Goal: Information Seeking & Learning: Stay updated

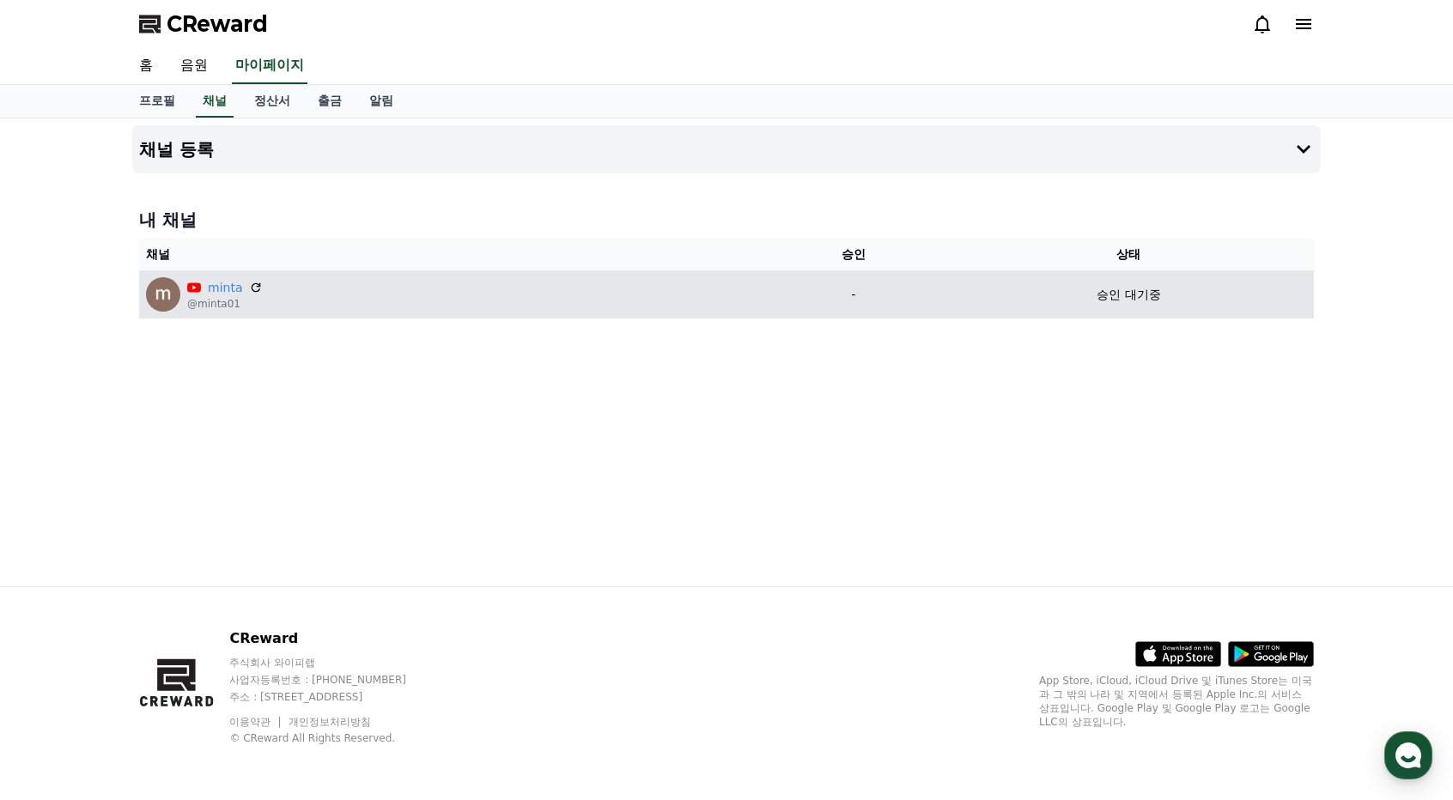
click at [1154, 289] on p "승인 대기중" at bounding box center [1128, 295] width 64 height 18
click at [259, 285] on div "minta @minta01" at bounding box center [451, 294] width 610 height 34
click at [252, 285] on icon at bounding box center [256, 287] width 15 height 15
click at [212, 302] on p "@minta01" at bounding box center [225, 304] width 76 height 14
drag, startPoint x: 206, startPoint y: 288, endPoint x: 270, endPoint y: 291, distance: 63.6
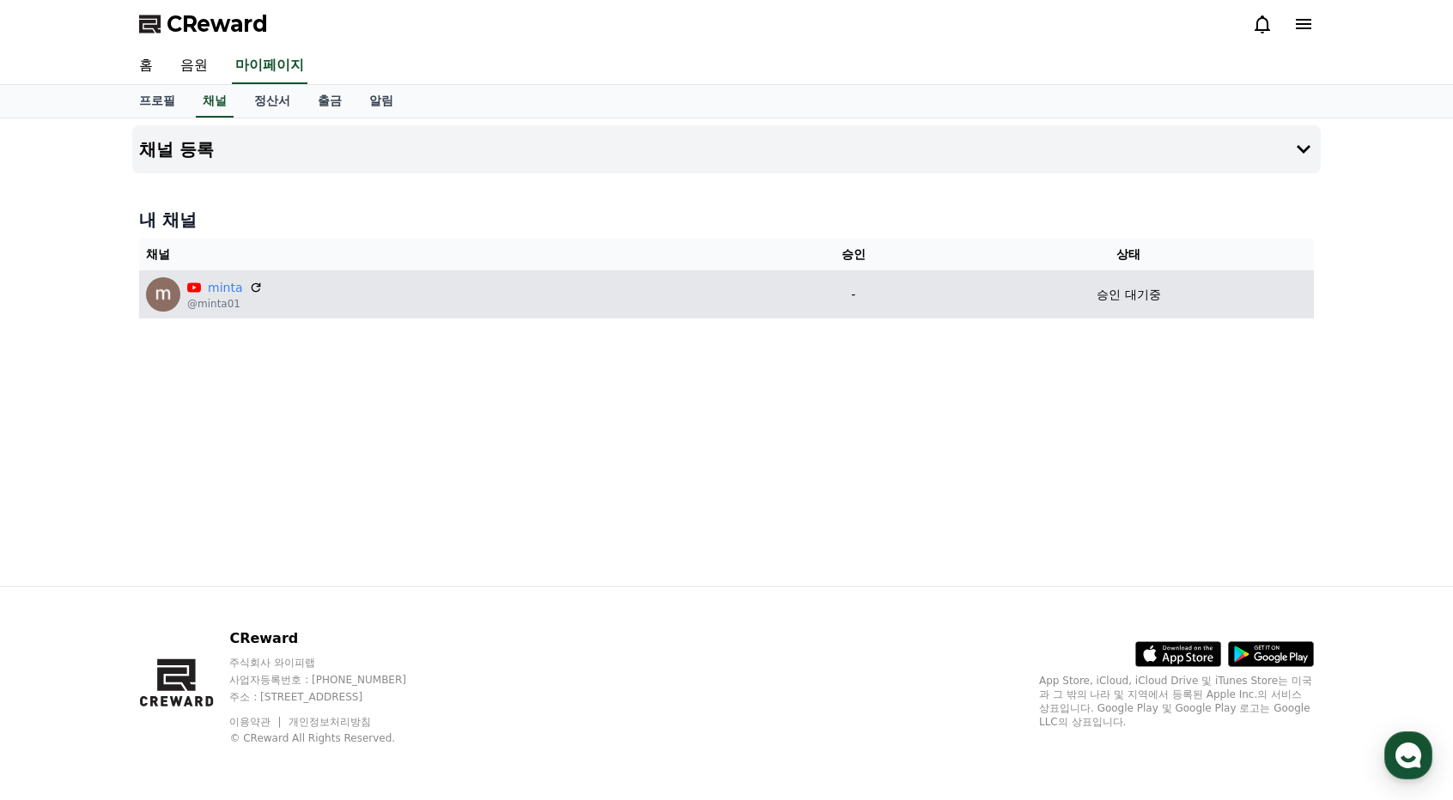
click at [270, 291] on div "minta @minta01" at bounding box center [451, 294] width 610 height 34
click at [220, 291] on link "minta" at bounding box center [225, 288] width 34 height 18
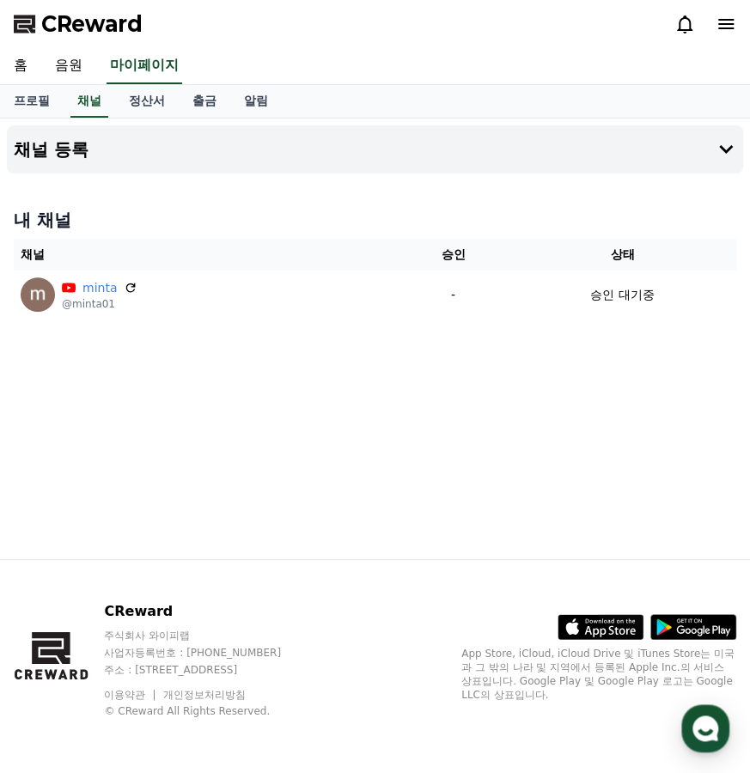
click at [384, 419] on div "채널 등록 내 채널 채널 승인 상태 minta @minta01 - 승인 대기중" at bounding box center [375, 338] width 750 height 440
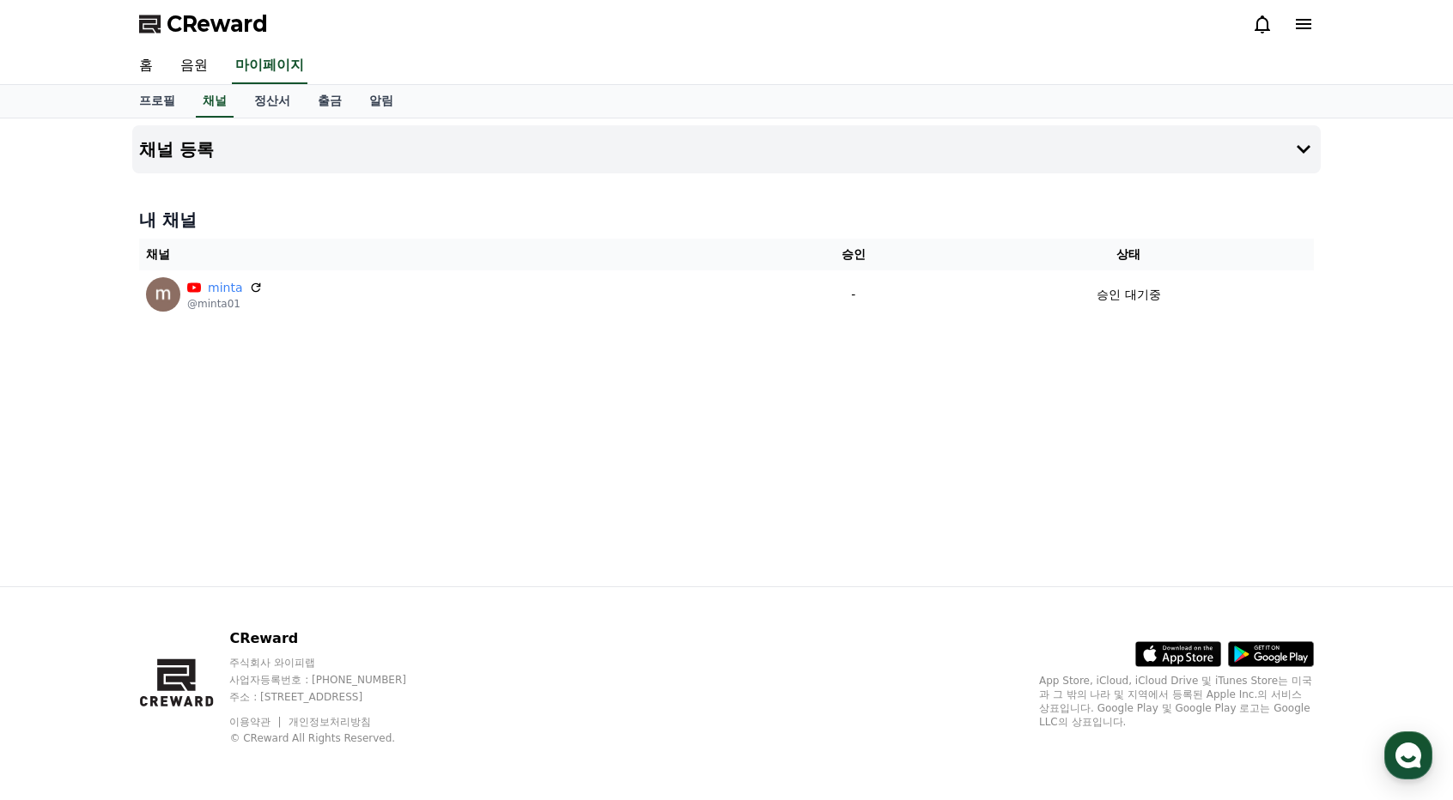
click at [191, 29] on span "CReward" at bounding box center [217, 23] width 101 height 27
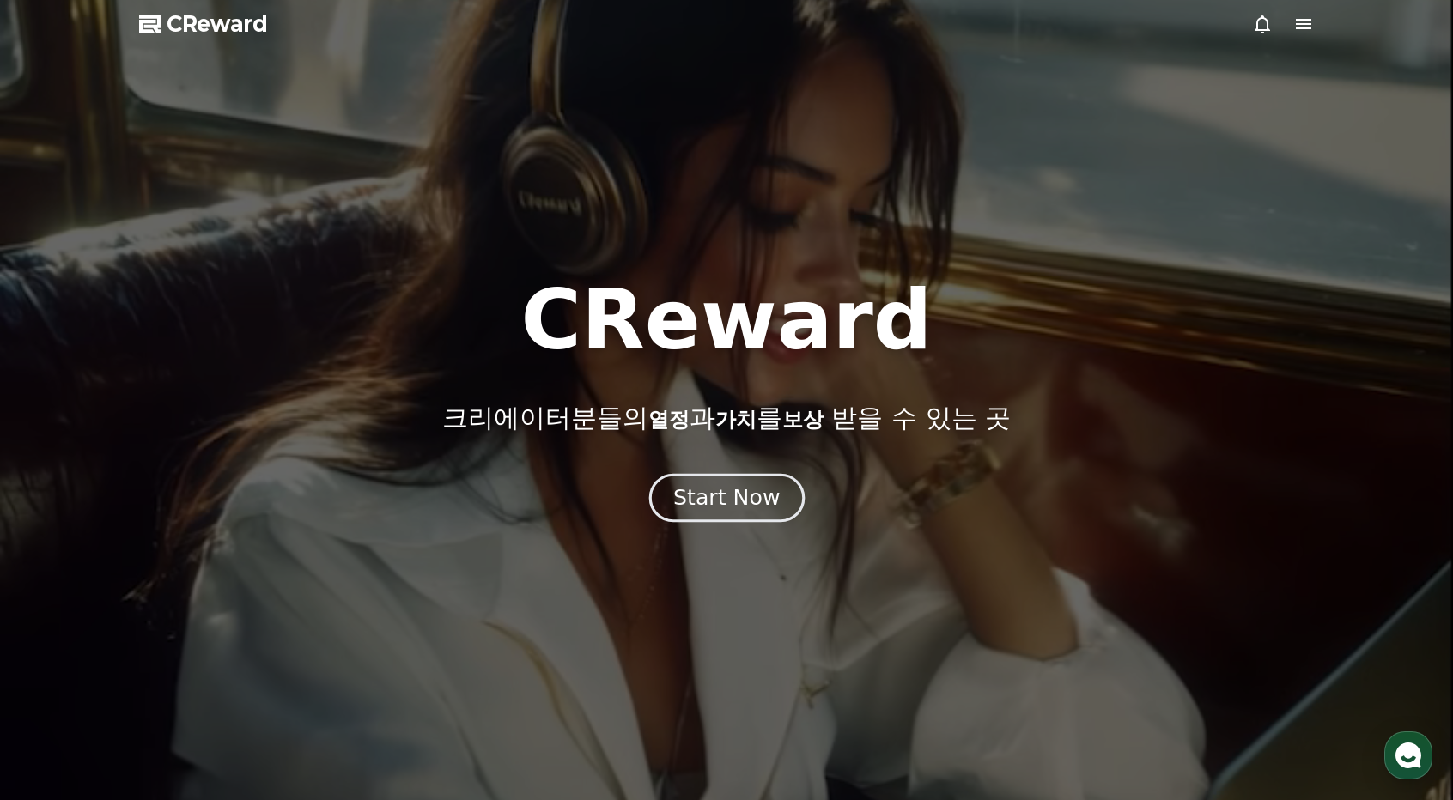
click at [740, 484] on div "Start Now" at bounding box center [726, 497] width 106 height 29
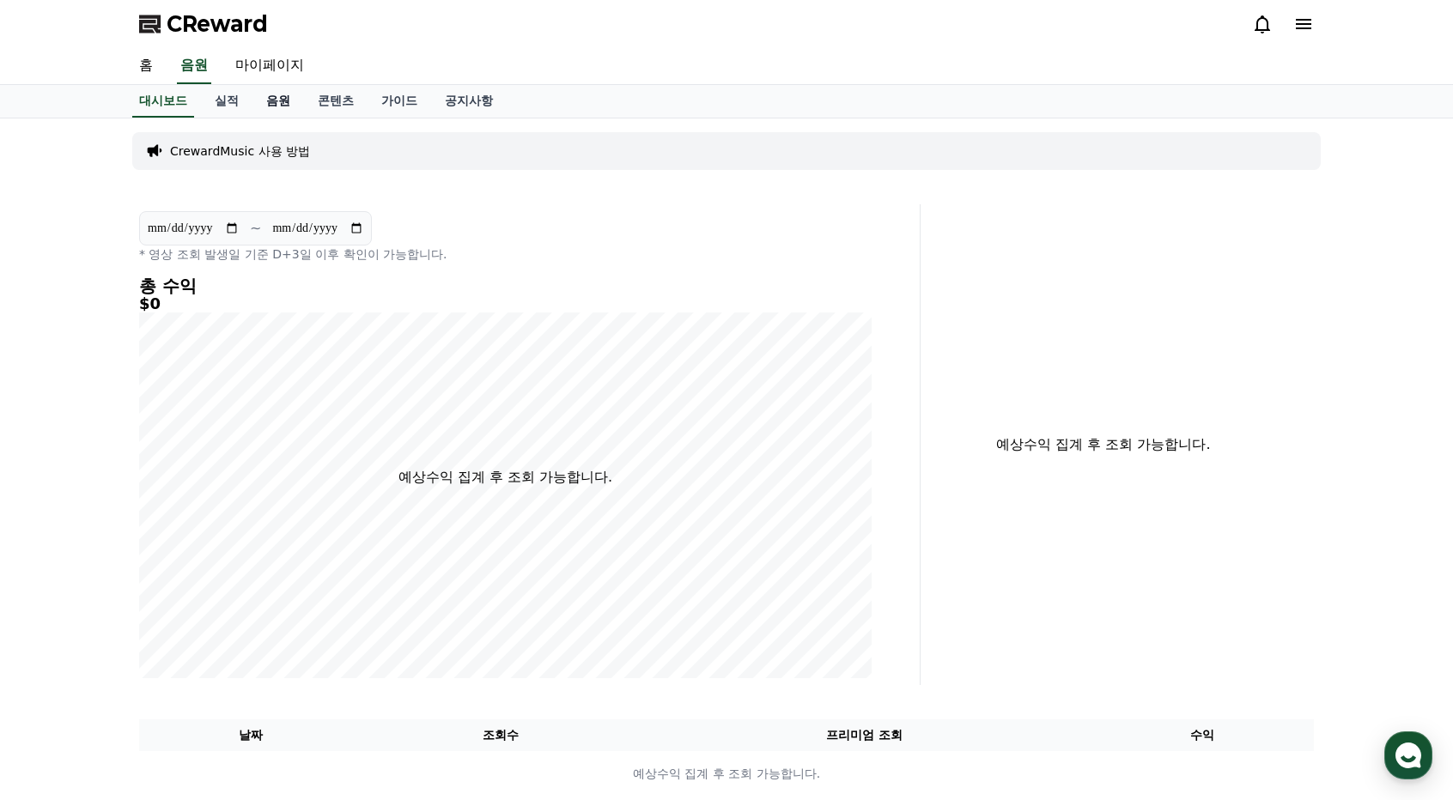
click at [277, 95] on link "음원" at bounding box center [278, 101] width 52 height 33
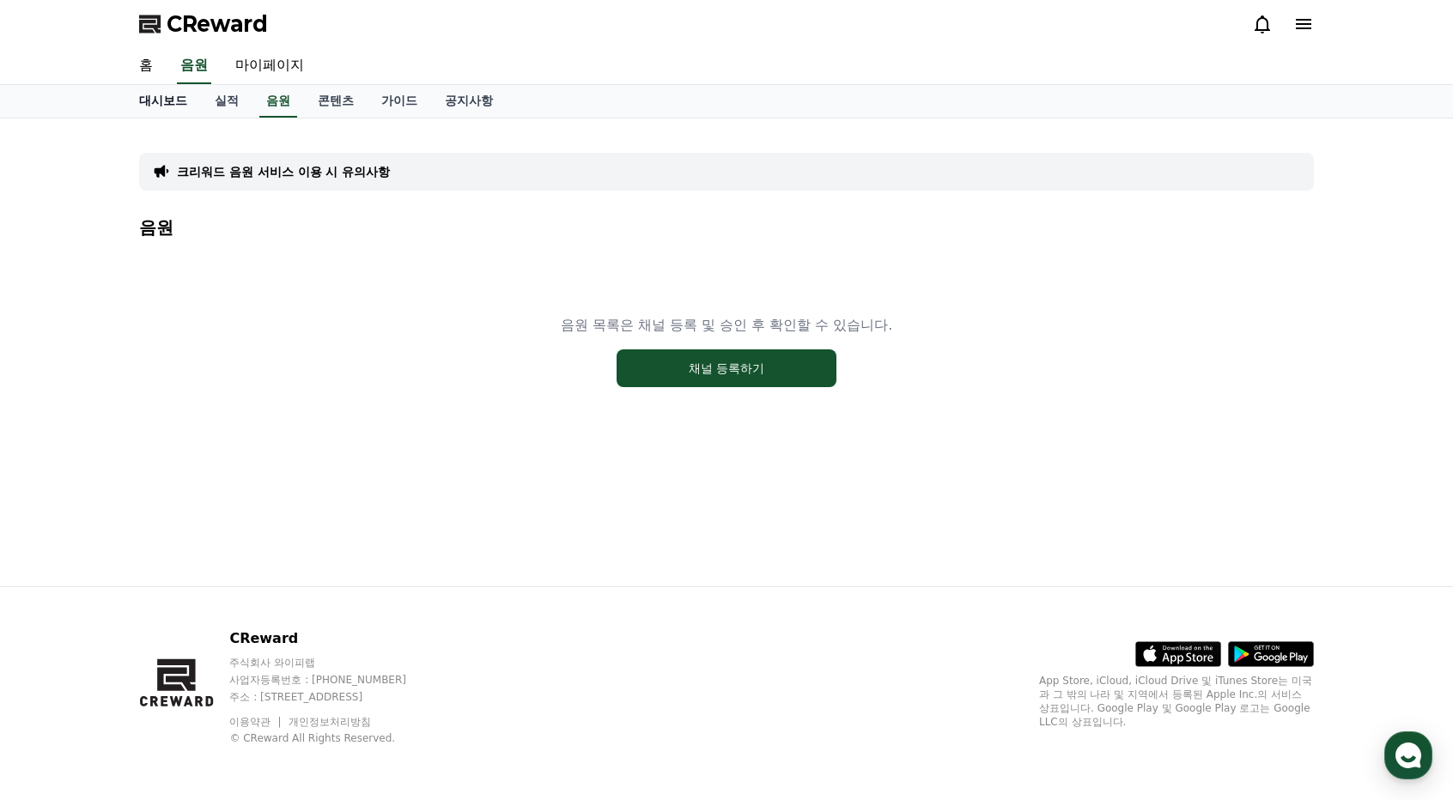
click at [172, 104] on link "대시보드" at bounding box center [163, 101] width 76 height 33
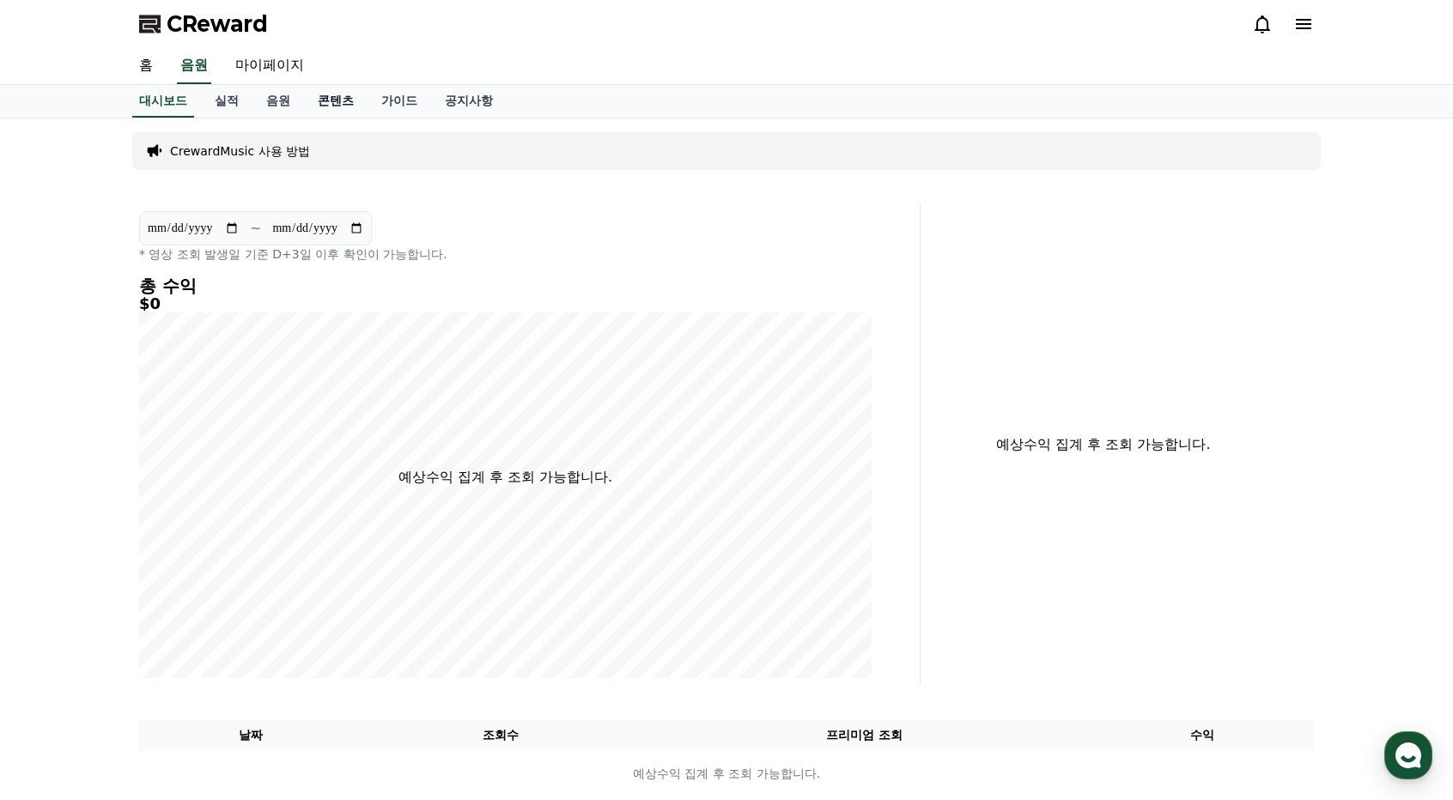
click at [325, 100] on link "콘텐츠" at bounding box center [336, 101] width 64 height 33
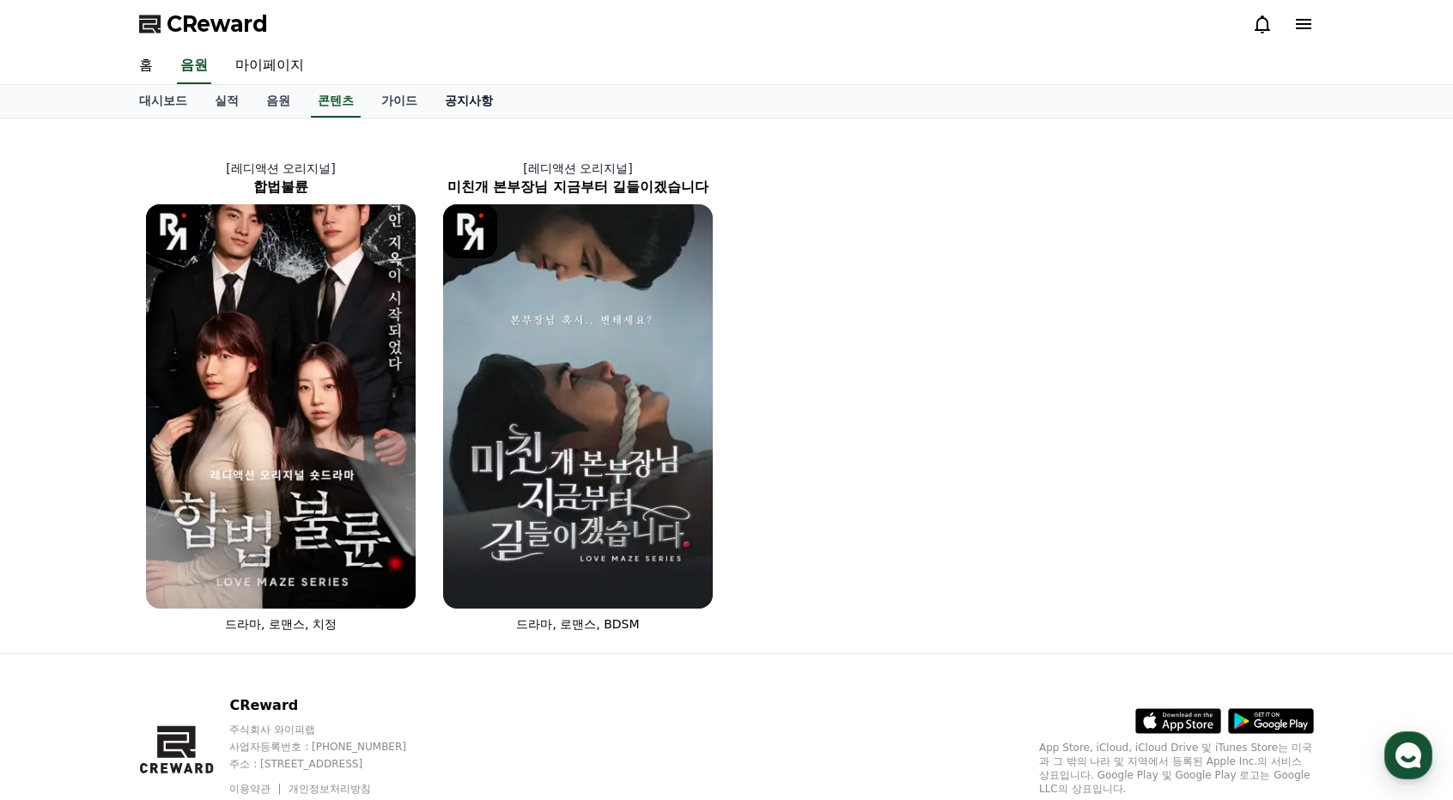
click at [476, 106] on link "공지사항" at bounding box center [469, 101] width 76 height 33
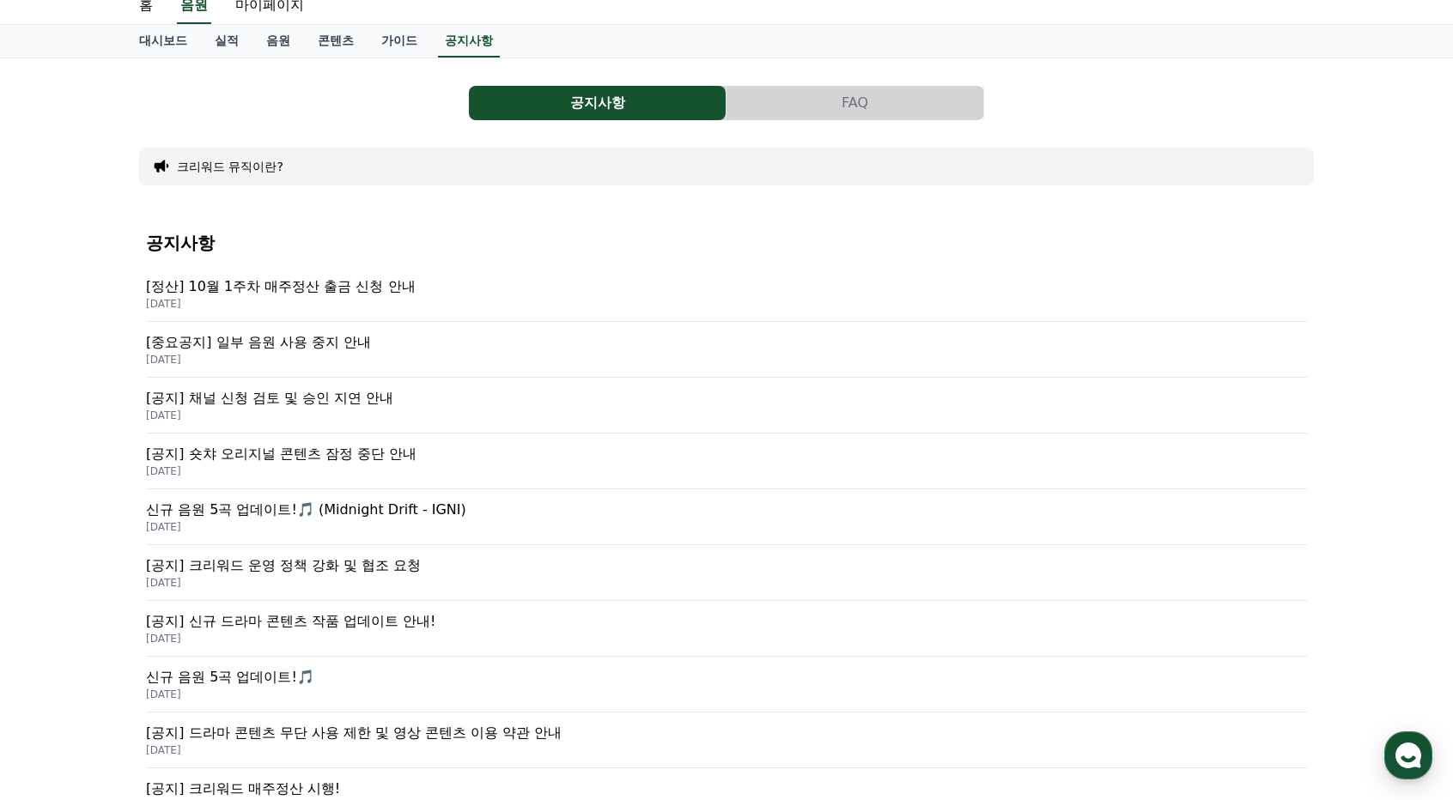
scroll to position [86, 0]
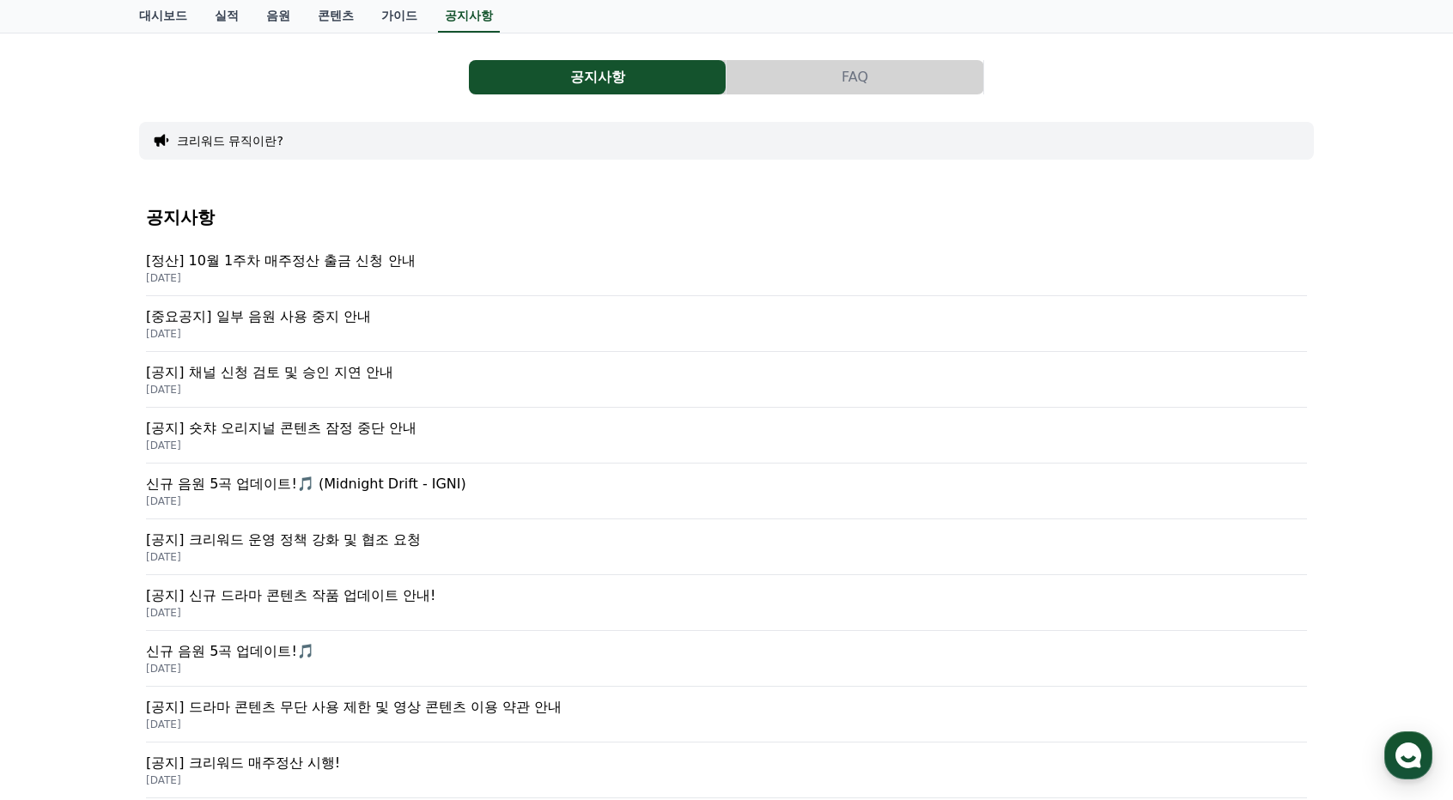
click at [337, 370] on p "[공지] 채널 신청 검토 및 승인 지연 안내" at bounding box center [726, 372] width 1161 height 21
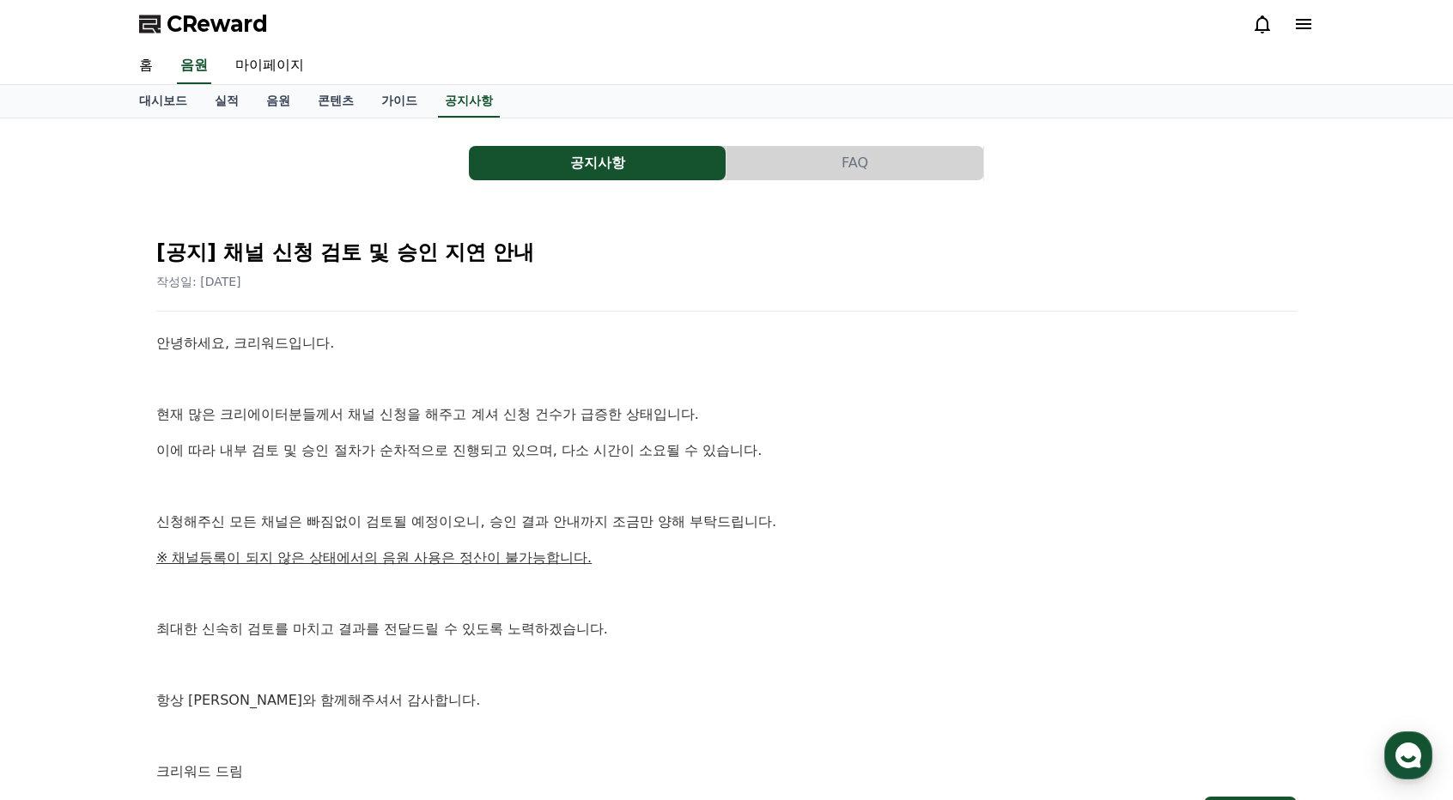
scroll to position [258, 0]
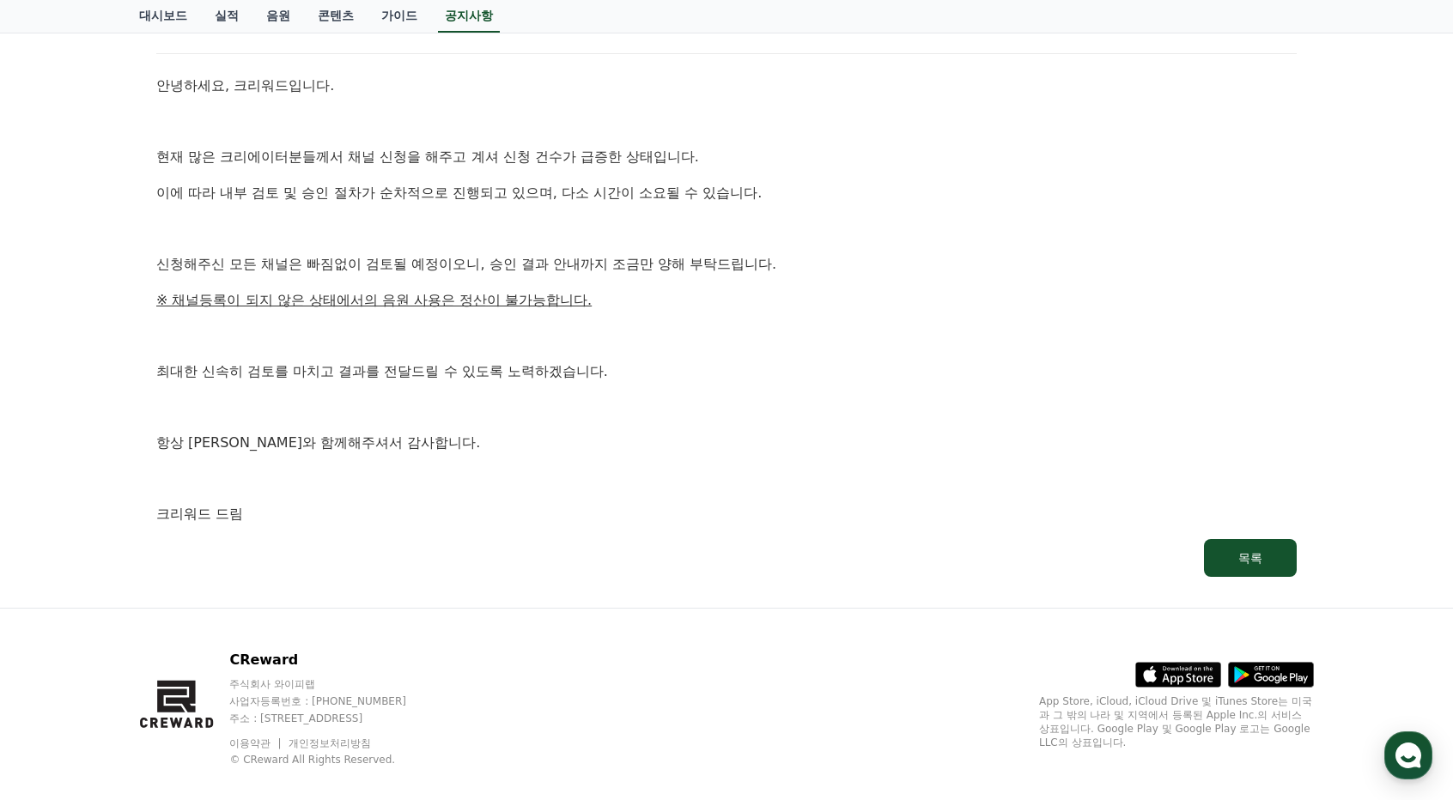
drag, startPoint x: 320, startPoint y: 283, endPoint x: 349, endPoint y: 226, distance: 64.5
click at [349, 226] on div "안녕하세요, 크리워드입니다. 현재 많은 크리에이터분들께서 채널 신청을 해주고 계셔 신청 건수가 급증한 상태입니다. 이에 따라 내부 검토 및 승…" at bounding box center [726, 300] width 1140 height 451
click at [349, 226] on p at bounding box center [726, 228] width 1140 height 22
drag, startPoint x: 132, startPoint y: 250, endPoint x: 646, endPoint y: 517, distance: 578.7
click at [646, 516] on div "공지사항 FAQ [공지] 채널 신청 검토 및 승인 지연 안내 작성일: [DATE] 안녕하세요, 크리워드입니다. 현재 많은 크리에이터분들께서 채…" at bounding box center [726, 234] width 1188 height 733
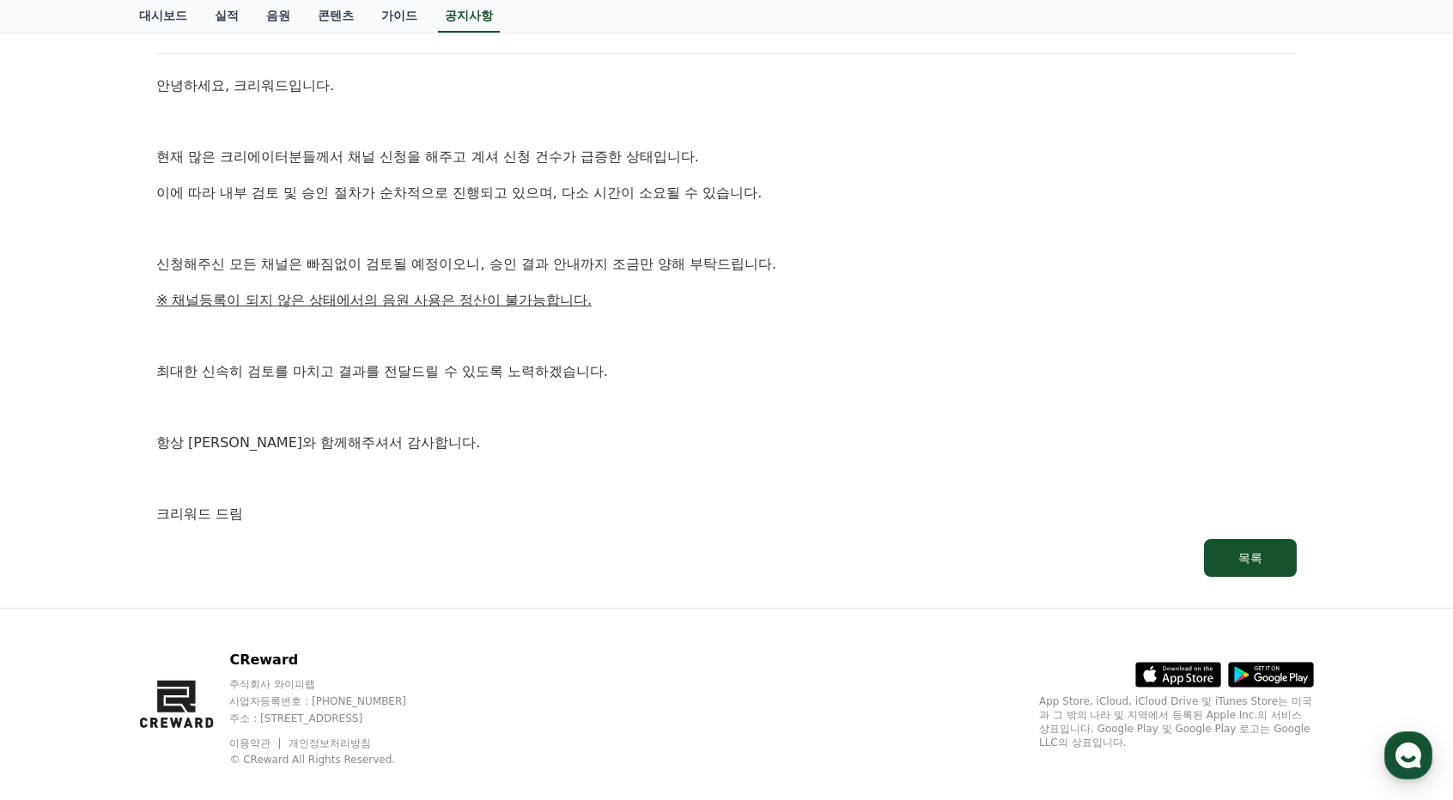
click at [645, 518] on p "크리워드 드림" at bounding box center [726, 514] width 1140 height 22
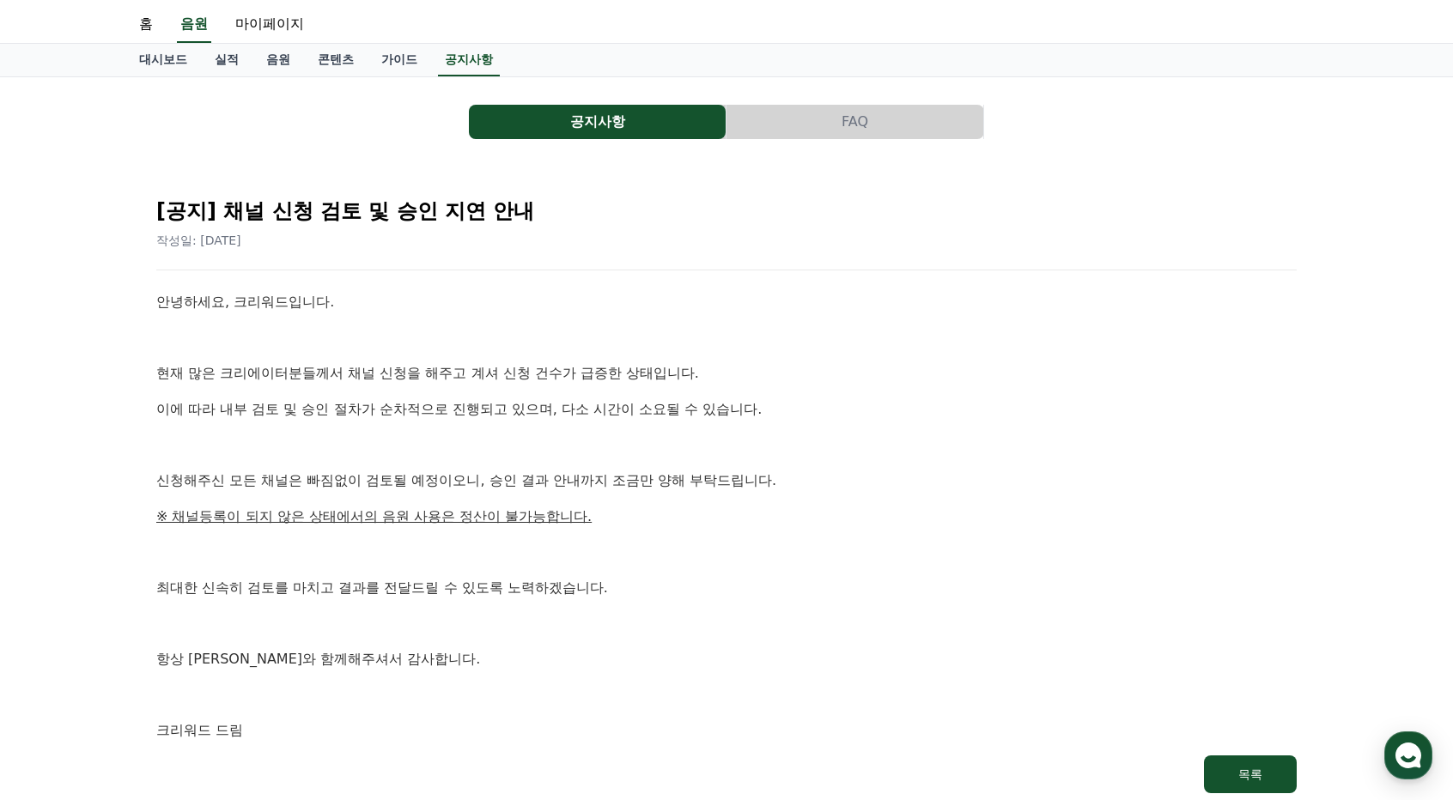
scroll to position [0, 0]
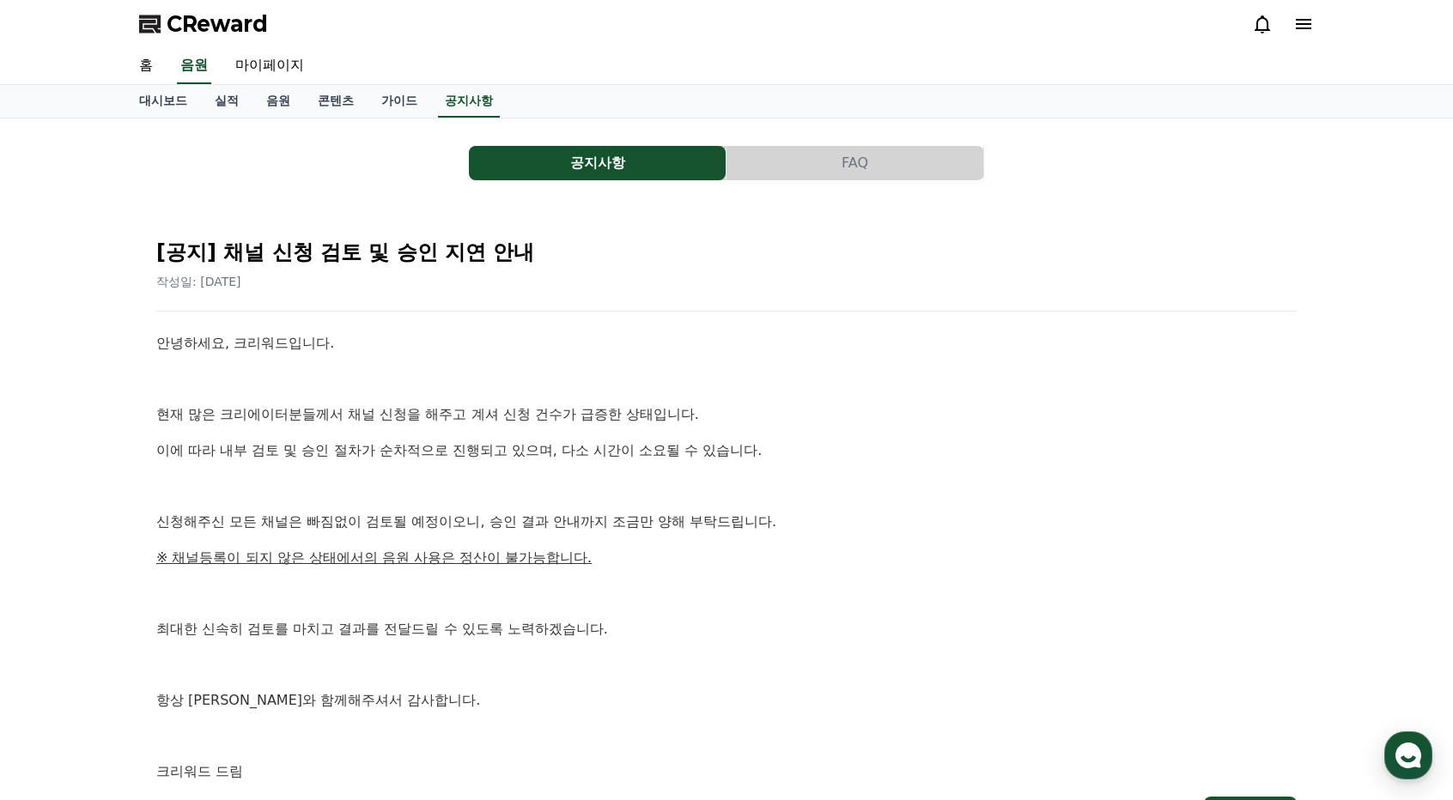
scroll to position [86, 0]
